Goal: Task Accomplishment & Management: Use online tool/utility

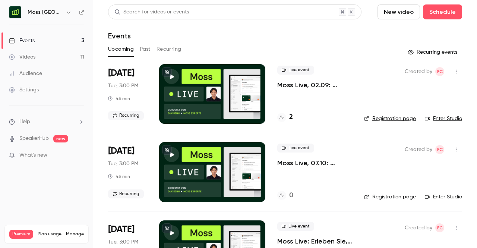
click at [50, 12] on h6 "Moss [GEOGRAPHIC_DATA]" at bounding box center [45, 12] width 35 height 7
click at [69, 12] on icon "button" at bounding box center [68, 13] width 3 height 2
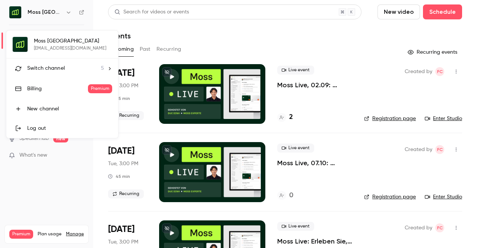
click at [60, 64] on span "Switch channel" at bounding box center [46, 68] width 38 height 8
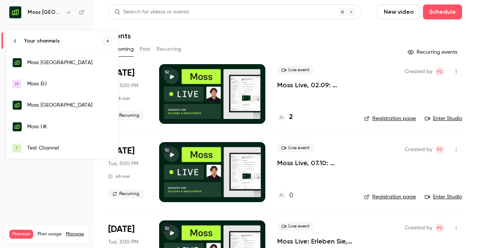
click at [56, 119] on link "Moss UK" at bounding box center [62, 127] width 112 height 22
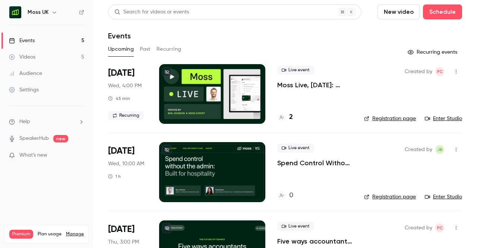
click at [146, 49] on button "Past" at bounding box center [145, 49] width 11 height 12
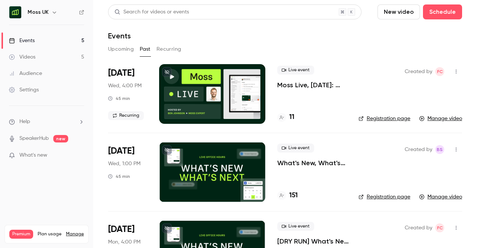
click at [69, 60] on link "Videos 5" at bounding box center [46, 57] width 93 height 16
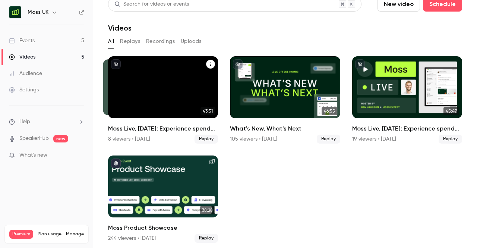
scroll to position [9, 0]
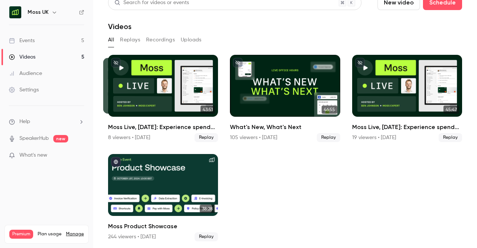
click at [54, 15] on icon "button" at bounding box center [54, 12] width 6 height 6
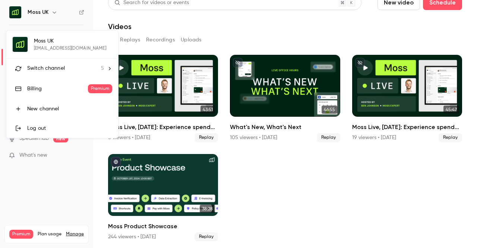
click at [74, 68] on div "Switch channel 5" at bounding box center [65, 68] width 77 height 8
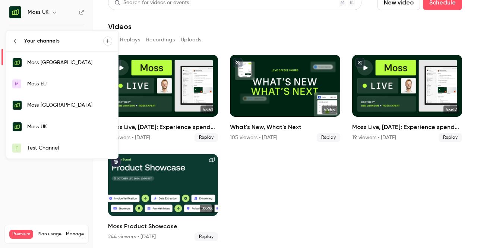
click at [59, 145] on div "Test Channel" at bounding box center [69, 147] width 85 height 7
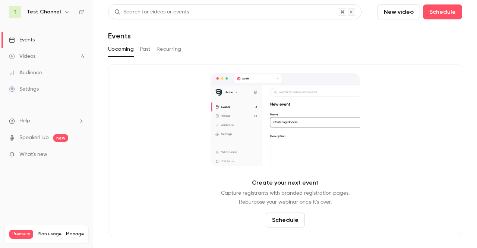
click at [148, 46] on button "Past" at bounding box center [145, 49] width 11 height 12
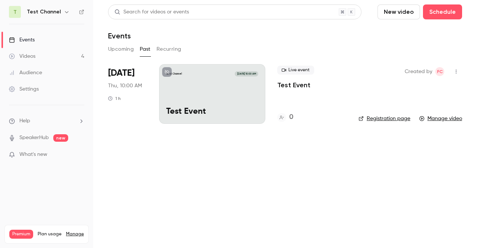
click at [302, 86] on p "Test Event" at bounding box center [293, 85] width 33 height 9
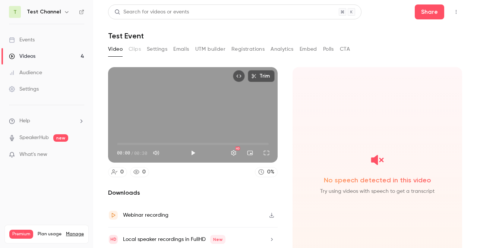
click at [212, 51] on button "UTM builder" at bounding box center [210, 49] width 30 height 12
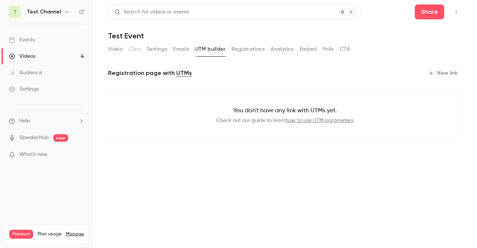
click at [182, 46] on button "Emails" at bounding box center [181, 49] width 16 height 12
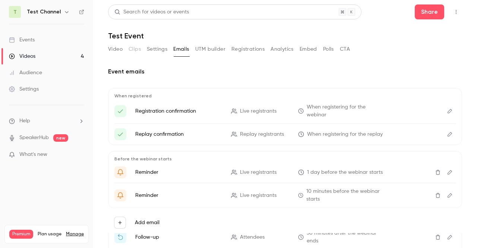
click at [470, 201] on main "Search for videos or events Share Test Event Video Clips Settings Emails UTM bu…" at bounding box center [285, 124] width 384 height 248
click at [158, 53] on button "Settings" at bounding box center [157, 49] width 21 height 12
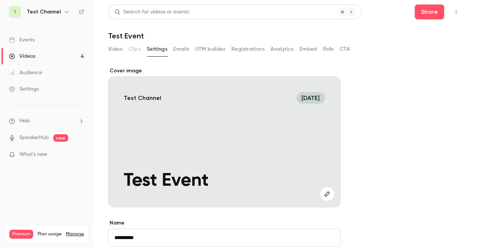
click at [221, 50] on button "UTM builder" at bounding box center [210, 49] width 30 height 12
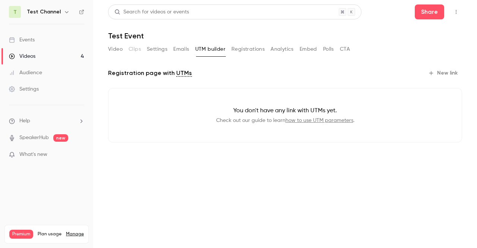
click at [245, 50] on button "Registrations" at bounding box center [247, 49] width 33 height 12
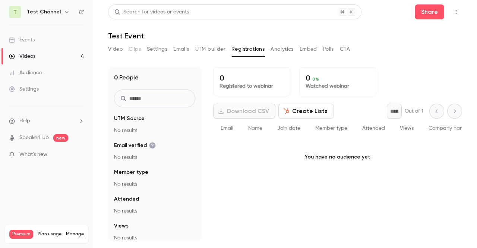
click at [274, 47] on button "Analytics" at bounding box center [282, 49] width 23 height 12
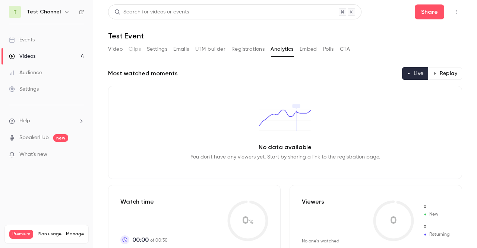
click at [305, 51] on button "Embed" at bounding box center [309, 49] width 18 height 12
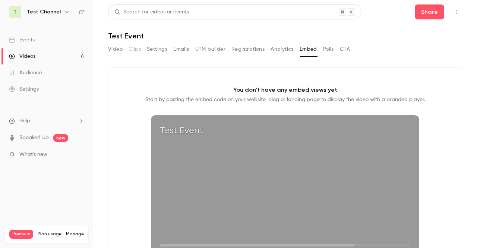
click at [331, 52] on button "Polls" at bounding box center [328, 49] width 11 height 12
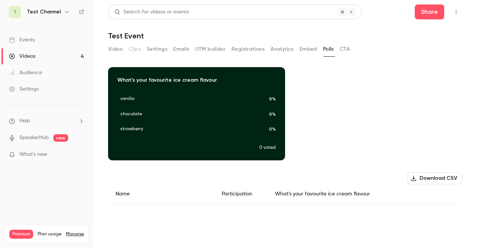
click at [344, 52] on button "CTA" at bounding box center [345, 49] width 10 height 12
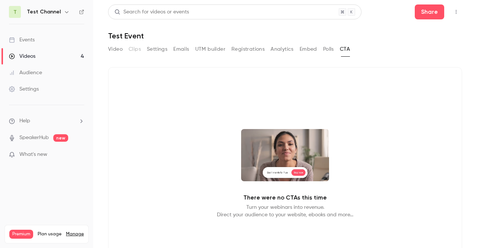
click at [337, 51] on div "Video Clips Settings Emails UTM builder Registrations Analytics Embed Polls CTA" at bounding box center [229, 49] width 242 height 12
click at [331, 50] on button "Polls" at bounding box center [328, 49] width 11 height 12
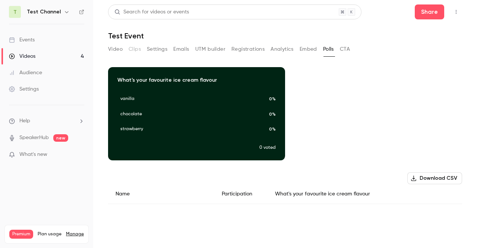
click at [350, 52] on button "CTA" at bounding box center [345, 49] width 10 height 12
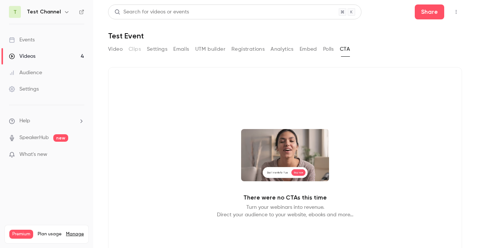
click at [453, 108] on div "There were no CTAs this time Turn your webinars into revenue. Direct your audie…" at bounding box center [285, 173] width 354 height 213
click at [329, 54] on button "Polls" at bounding box center [328, 49] width 11 height 12
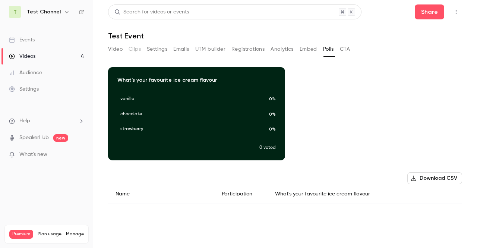
click at [313, 46] on button "Embed" at bounding box center [309, 49] width 18 height 12
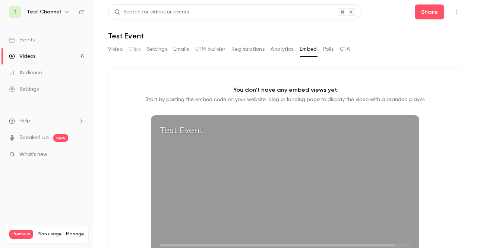
drag, startPoint x: 283, startPoint y: 42, endPoint x: 279, endPoint y: 48, distance: 7.2
click at [279, 48] on div "Search for videos or events Share Test Event Video Clips Settings Emails UTM bu…" at bounding box center [285, 123] width 354 height 239
click at [279, 48] on button "Analytics" at bounding box center [282, 49] width 23 height 12
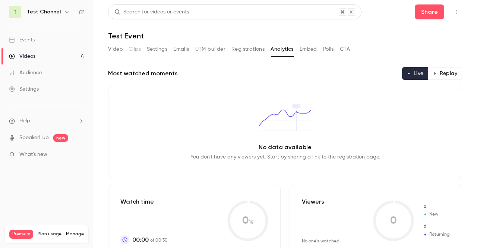
scroll to position [3, 0]
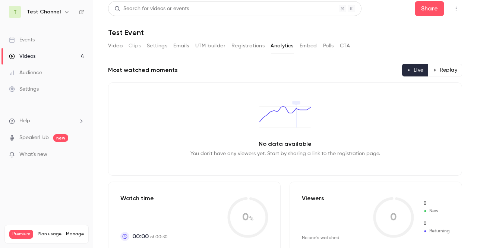
click at [453, 171] on div "No data available You don't have any viewers yet. Start by sharing a link to th…" at bounding box center [285, 128] width 354 height 93
click at [183, 48] on button "Emails" at bounding box center [181, 46] width 16 height 12
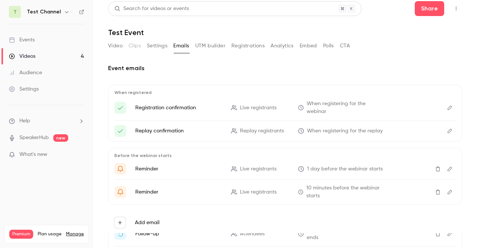
click at [59, 10] on div "Test Channel" at bounding box center [50, 11] width 46 height 9
click at [64, 13] on icon "button" at bounding box center [67, 12] width 6 height 6
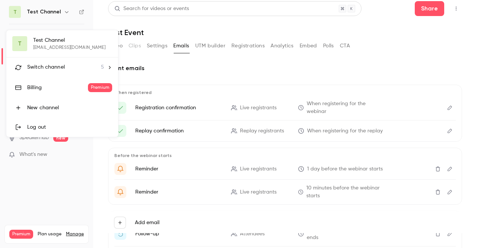
click at [76, 62] on li "Switch channel 5" at bounding box center [62, 67] width 112 height 20
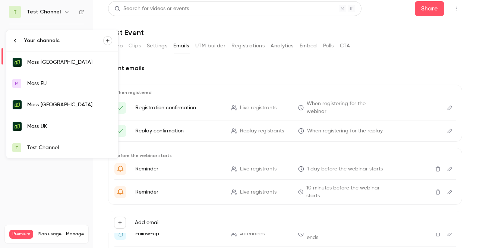
click at [67, 103] on div "Moss [GEOGRAPHIC_DATA]" at bounding box center [69, 104] width 85 height 7
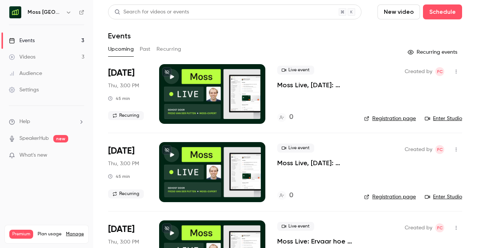
click at [51, 13] on h6 "Moss [GEOGRAPHIC_DATA]" at bounding box center [45, 12] width 35 height 7
click at [67, 15] on icon "button" at bounding box center [69, 12] width 6 height 6
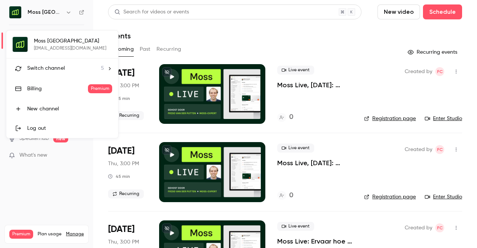
click at [60, 69] on span "Switch channel" at bounding box center [46, 68] width 38 height 8
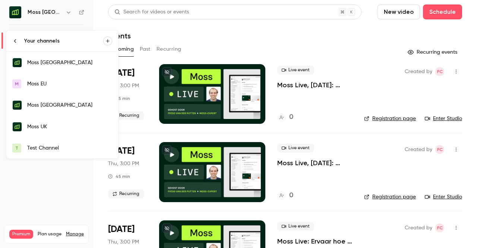
click at [58, 67] on link "Moss [GEOGRAPHIC_DATA]" at bounding box center [62, 63] width 112 height 22
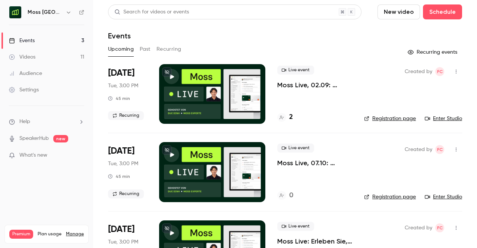
click at [144, 51] on button "Past" at bounding box center [145, 49] width 11 height 12
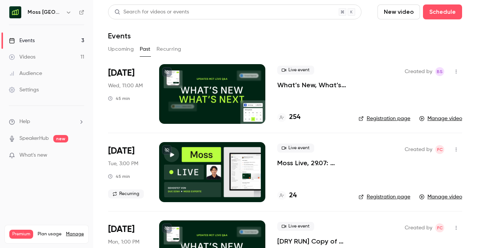
click at [130, 49] on button "Upcoming" at bounding box center [121, 49] width 26 height 12
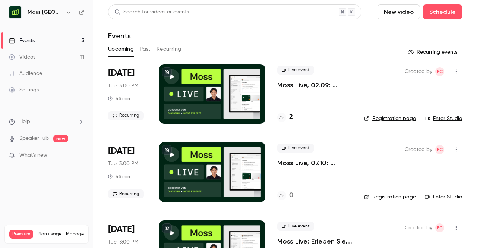
click at [150, 50] on button "Past" at bounding box center [145, 49] width 11 height 12
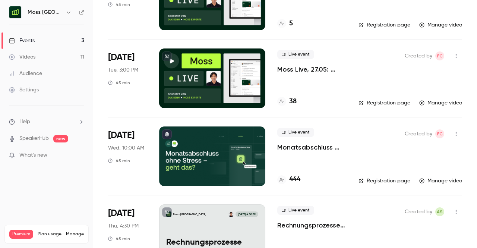
scroll to position [413, 0]
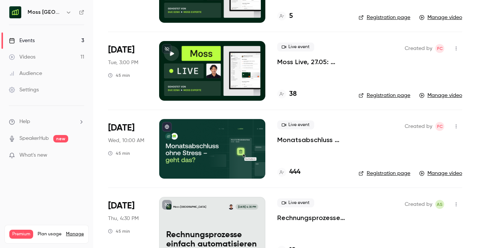
drag, startPoint x: 318, startPoint y: 141, endPoint x: 309, endPoint y: 142, distance: 9.0
click at [309, 142] on p "Monatsabschluss ohne Stress – geht das?" at bounding box center [311, 139] width 69 height 9
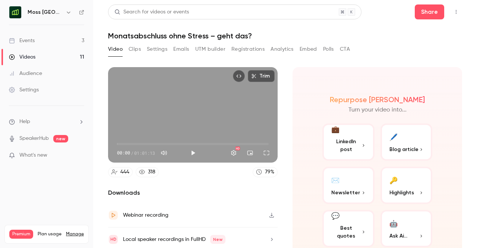
click at [183, 45] on button "Emails" at bounding box center [181, 49] width 16 height 12
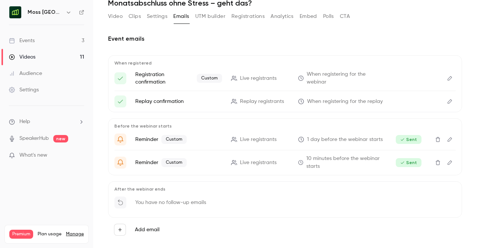
scroll to position [34, 0]
click at [444, 104] on button "Edit" at bounding box center [450, 101] width 12 height 12
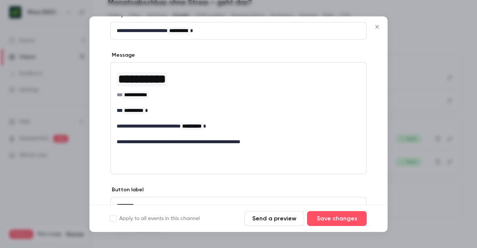
scroll to position [86, 0]
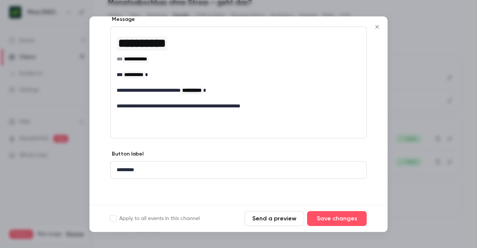
click at [375, 24] on icon "Close" at bounding box center [377, 27] width 9 height 6
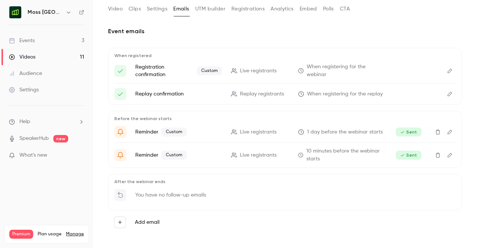
scroll to position [21, 0]
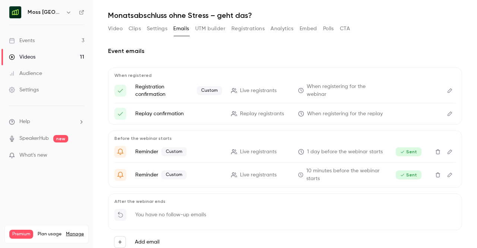
click at [210, 29] on button "UTM builder" at bounding box center [210, 29] width 30 height 12
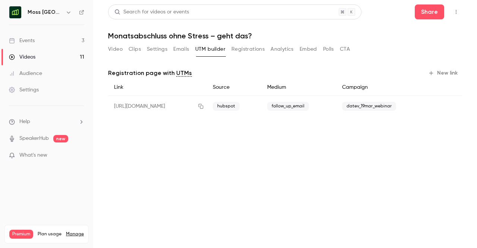
click at [180, 50] on button "Emails" at bounding box center [181, 49] width 16 height 12
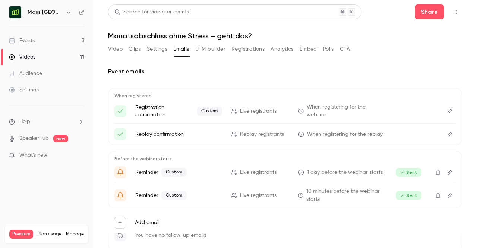
click at [152, 53] on button "Settings" at bounding box center [157, 49] width 21 height 12
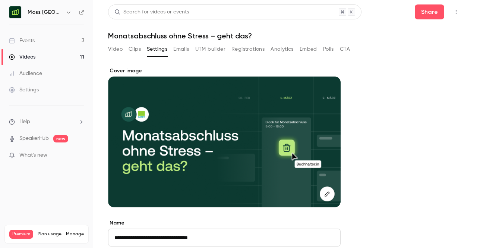
click at [180, 54] on button "Emails" at bounding box center [181, 49] width 16 height 12
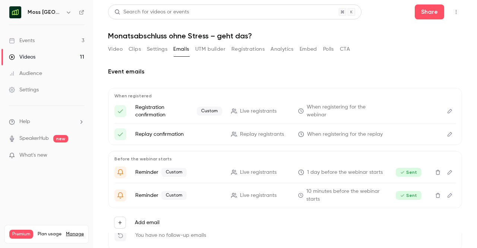
click at [212, 48] on button "UTM builder" at bounding box center [210, 49] width 30 height 12
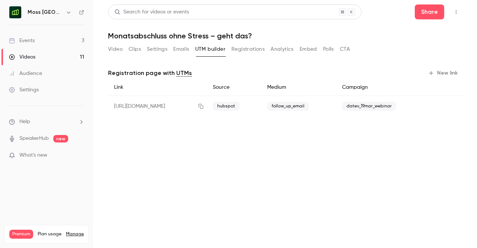
click at [51, 16] on div "Moss [GEOGRAPHIC_DATA]" at bounding box center [50, 12] width 45 height 9
click at [69, 15] on icon "button" at bounding box center [69, 12] width 6 height 6
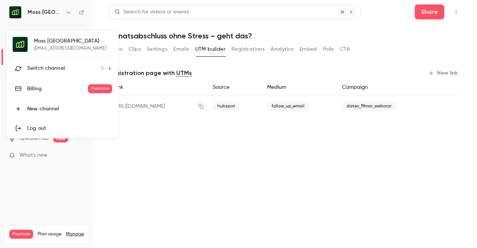
click at [54, 69] on span "Switch channel" at bounding box center [46, 68] width 38 height 8
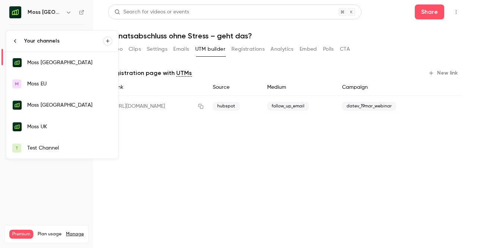
click at [51, 151] on link "T Test Channel" at bounding box center [62, 148] width 112 height 21
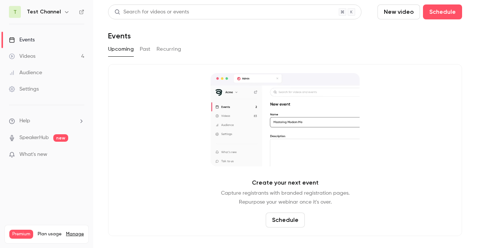
click at [149, 52] on button "Past" at bounding box center [145, 49] width 11 height 12
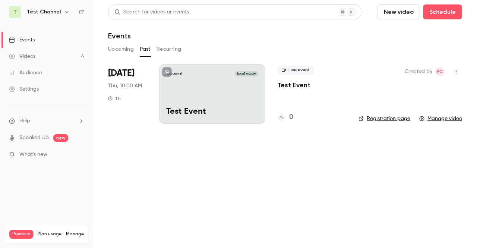
click at [339, 105] on div "Live event Test Event 0" at bounding box center [311, 94] width 69 height 60
click at [305, 82] on p "Test Event" at bounding box center [293, 85] width 33 height 9
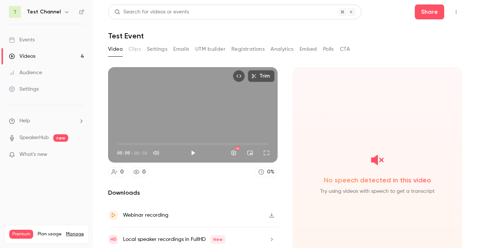
click at [206, 48] on button "UTM builder" at bounding box center [210, 49] width 30 height 12
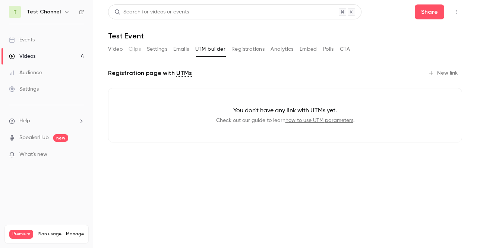
click at [446, 71] on button "New link" at bounding box center [443, 73] width 37 height 12
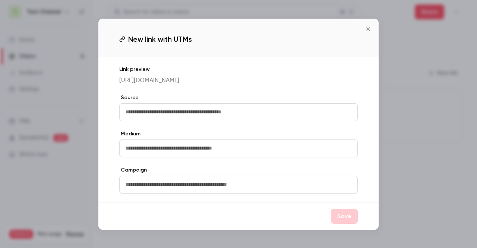
click at [193, 114] on input "text" at bounding box center [238, 112] width 239 height 18
click at [186, 129] on div "Link preview [URL][DOMAIN_NAME] Source Medium Campaign" at bounding box center [238, 130] width 280 height 146
